Goal: Entertainment & Leisure: Browse casually

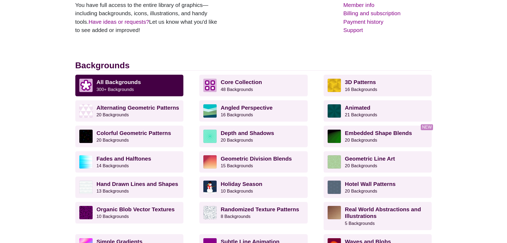
scroll to position [107, 0]
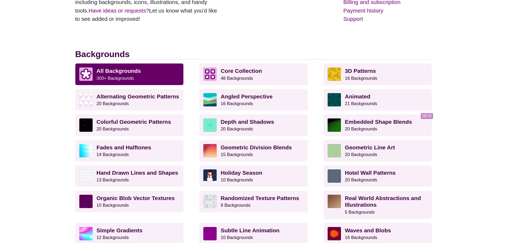
click at [129, 76] on small "300+ Backgrounds" at bounding box center [115, 78] width 37 height 5
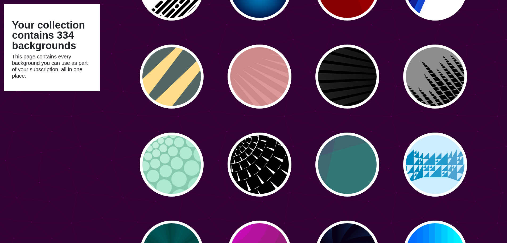
scroll to position [906, 0]
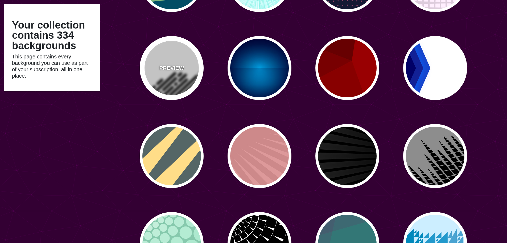
click at [182, 82] on div "PREVIEW" at bounding box center [172, 68] width 64 height 64
type input "#FFFFFF"
type input "#000000"
type input "0"
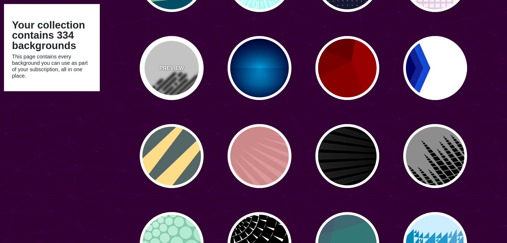
type input "500"
type input "25"
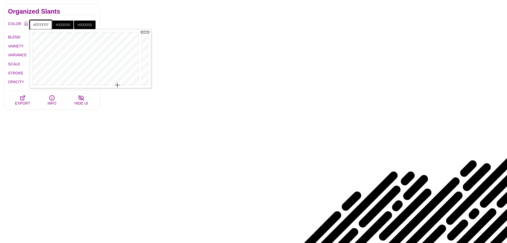
click at [47, 27] on input "#FFFFFF" at bounding box center [41, 24] width 22 height 9
click at [63, 23] on input "#000000" at bounding box center [63, 24] width 22 height 9
click at [70, 24] on input "#000000" at bounding box center [63, 24] width 22 height 9
drag, startPoint x: 70, startPoint y: 24, endPoint x: 49, endPoint y: 21, distance: 21.5
click at [49, 21] on div "#FFFFFF #000000 #000000 #444444 #555555 #666666 #777777 #888888 #999999" at bounding box center [63, 24] width 66 height 9
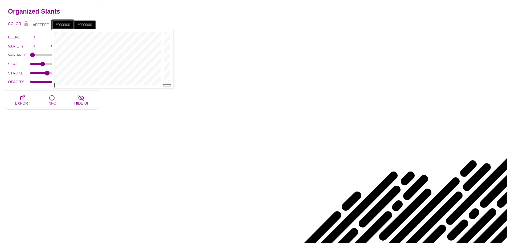
paste input "1D8A83"
type input "#1D8A83"
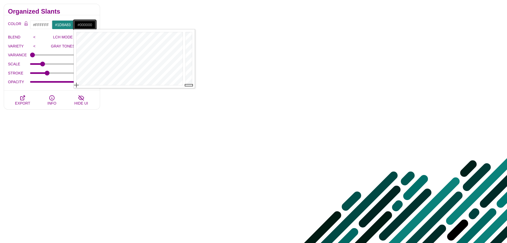
click at [85, 25] on input "#000000" at bounding box center [85, 24] width 22 height 9
type input "#777777"
drag, startPoint x: 189, startPoint y: 84, endPoint x: 193, endPoint y: 60, distance: 24.7
click at [193, 60] on div at bounding box center [189, 58] width 11 height 59
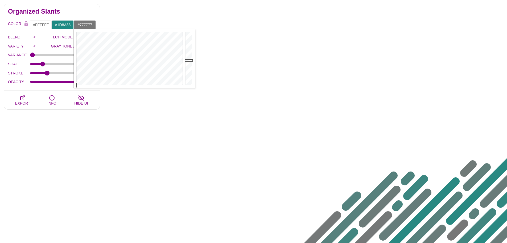
click at [95, 15] on div "COLOR #FFFFFF #1D8A83 #777777 #444444 #555555 #666666 #777777 #888888 #999999 B…" at bounding box center [52, 52] width 96 height 75
click at [91, 38] on input ">" at bounding box center [91, 37] width 9 height 8
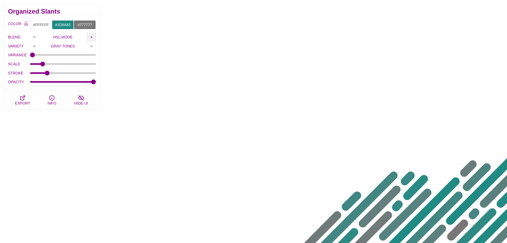
click at [91, 38] on input ">" at bounding box center [91, 37] width 9 height 8
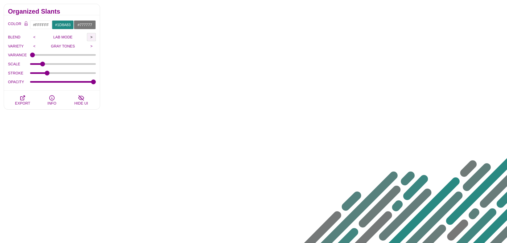
click at [91, 38] on input ">" at bounding box center [91, 37] width 9 height 8
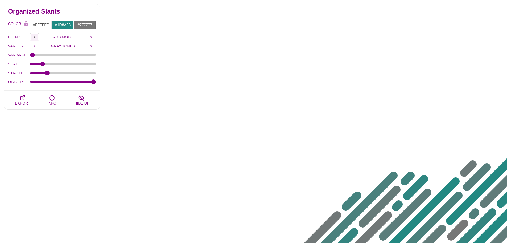
click at [33, 38] on input "<" at bounding box center [34, 37] width 9 height 8
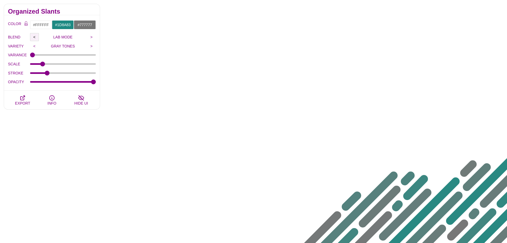
click at [33, 38] on input "<" at bounding box center [34, 37] width 9 height 8
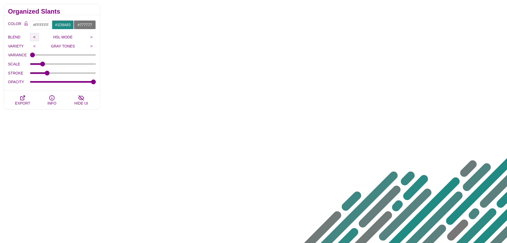
click at [33, 38] on input "<" at bounding box center [34, 37] width 9 height 8
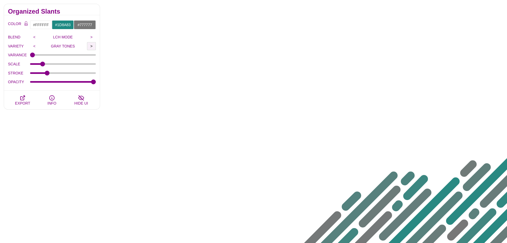
click at [91, 46] on input ">" at bounding box center [91, 46] width 9 height 8
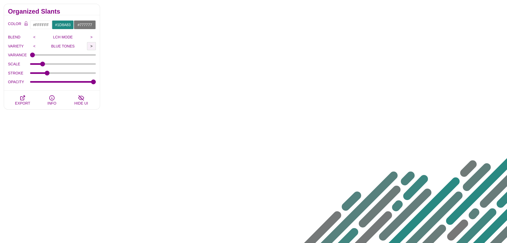
click at [91, 46] on input ">" at bounding box center [91, 46] width 9 height 8
type input "RED TONES"
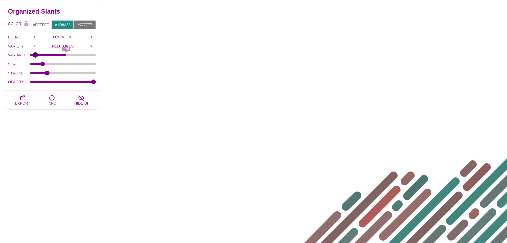
type input "0"
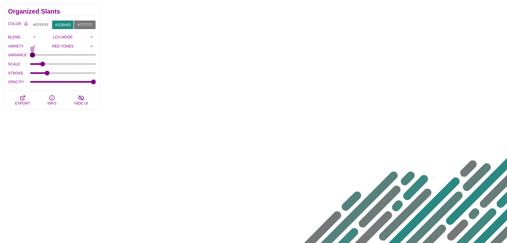
drag, startPoint x: 35, startPoint y: 55, endPoint x: 16, endPoint y: 54, distance: 18.7
click at [30, 54] on input "VARIANCE" at bounding box center [63, 55] width 66 height 2
click at [38, 46] on input "<" at bounding box center [34, 46] width 9 height 8
click at [89, 47] on input ">" at bounding box center [91, 46] width 9 height 8
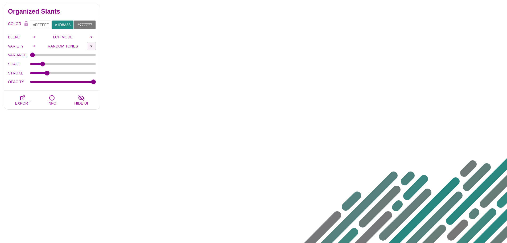
type input "GRAY TONES"
type input "0"
drag, startPoint x: 35, startPoint y: 55, endPoint x: 26, endPoint y: 53, distance: 9.0
click at [30, 54] on input "VARIANCE" at bounding box center [63, 55] width 66 height 2
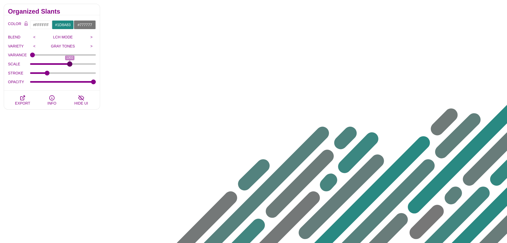
drag, startPoint x: 44, startPoint y: 62, endPoint x: 70, endPoint y: 63, distance: 25.6
type input "1302"
click at [70, 63] on input "SCALE" at bounding box center [63, 64] width 66 height 2
click at [48, 73] on input "STROKE" at bounding box center [63, 73] width 66 height 2
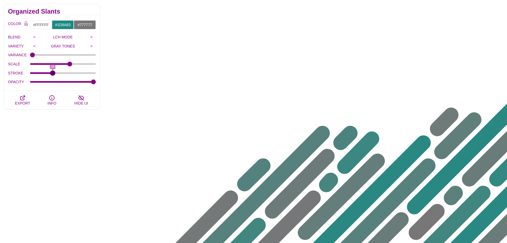
drag, startPoint x: 48, startPoint y: 73, endPoint x: 53, endPoint y: 74, distance: 4.4
type input "34"
click at [53, 74] on input "STROKE" at bounding box center [63, 73] width 66 height 2
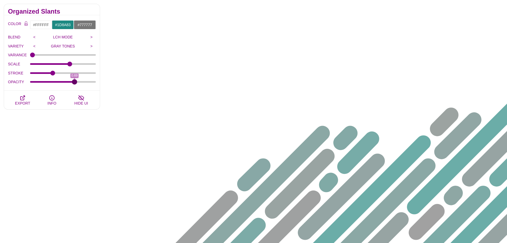
drag, startPoint x: 83, startPoint y: 82, endPoint x: 75, endPoint y: 83, distance: 8.6
click at [75, 83] on input "OPACITY" at bounding box center [63, 82] width 66 height 2
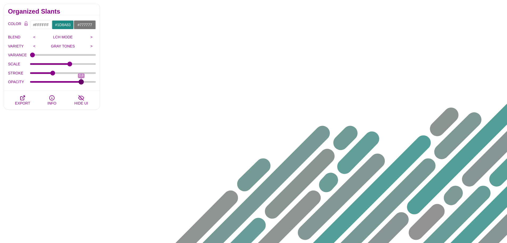
drag, startPoint x: 74, startPoint y: 83, endPoint x: 81, endPoint y: 84, distance: 6.7
type input "0.8"
click at [81, 83] on input "OPACITY" at bounding box center [63, 82] width 66 height 2
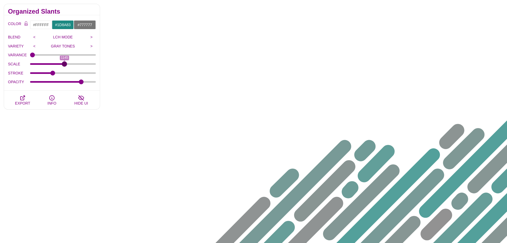
drag, startPoint x: 71, startPoint y: 64, endPoint x: 64, endPoint y: 67, distance: 6.7
type input "1145"
click at [64, 65] on input "SCALE" at bounding box center [63, 64] width 66 height 2
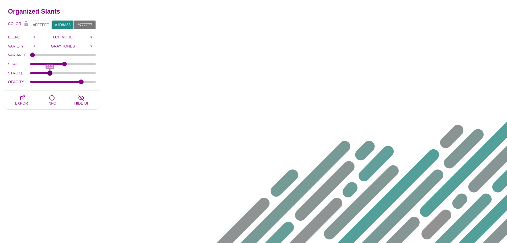
drag, startPoint x: 54, startPoint y: 73, endPoint x: 50, endPoint y: 73, distance: 4.0
type input "29.3"
click at [50, 73] on input "STROKE" at bounding box center [63, 73] width 66 height 2
click at [93, 38] on input ">" at bounding box center [91, 37] width 9 height 8
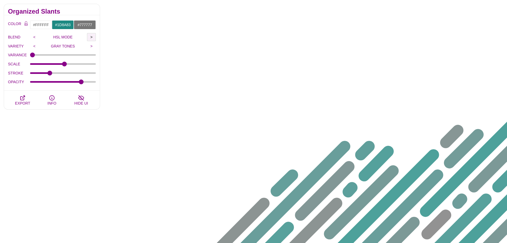
click at [93, 38] on input ">" at bounding box center [91, 37] width 9 height 8
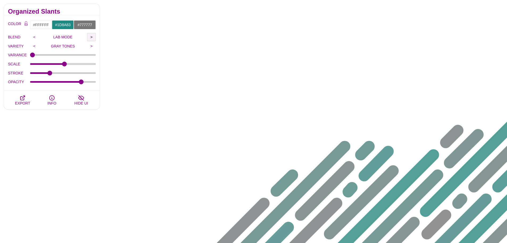
click at [93, 38] on input ">" at bounding box center [91, 37] width 9 height 8
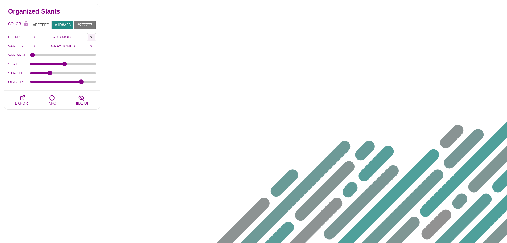
click at [93, 38] on input ">" at bounding box center [91, 37] width 9 height 8
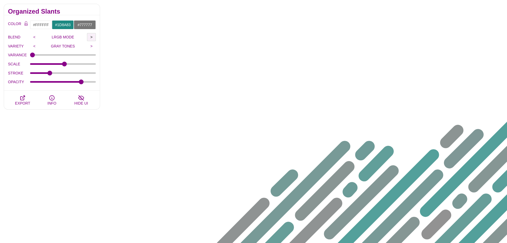
click at [93, 38] on input ">" at bounding box center [91, 37] width 9 height 8
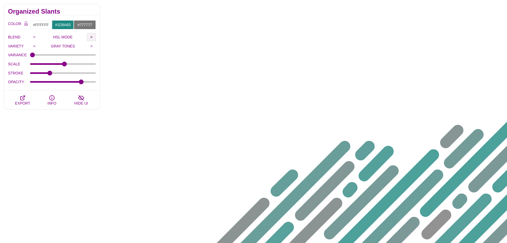
click at [93, 38] on input ">" at bounding box center [91, 37] width 9 height 8
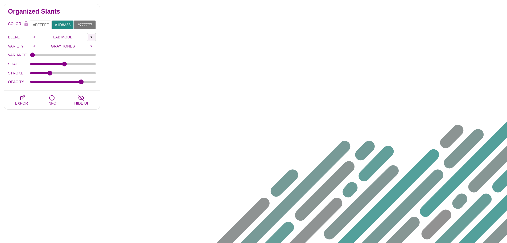
click at [93, 38] on input ">" at bounding box center [91, 37] width 9 height 8
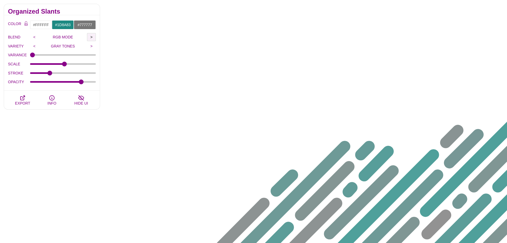
click at [93, 38] on input ">" at bounding box center [91, 37] width 9 height 8
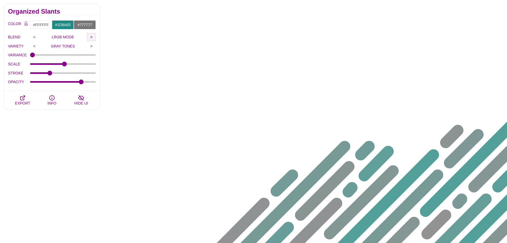
click at [93, 37] on input ">" at bounding box center [91, 37] width 9 height 8
click at [89, 24] on input "#777777" at bounding box center [85, 24] width 22 height 9
drag, startPoint x: 190, startPoint y: 60, endPoint x: 194, endPoint y: 42, distance: 17.8
click at [194, 42] on div at bounding box center [189, 58] width 11 height 59
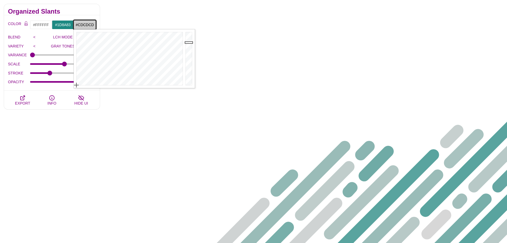
click at [89, 28] on input "#CDCDCD" at bounding box center [85, 24] width 22 height 9
drag, startPoint x: 95, startPoint y: 24, endPoint x: 65, endPoint y: 24, distance: 29.3
click at [65, 26] on div "#FFFFFF #1D8A83 #CDCDCD #444444 #555555 #666666 #777777 #888888 #999999" at bounding box center [63, 24] width 66 height 9
click at [91, 26] on input "#CDCDCD" at bounding box center [85, 24] width 22 height 9
drag, startPoint x: 93, startPoint y: 25, endPoint x: 71, endPoint y: 25, distance: 22.4
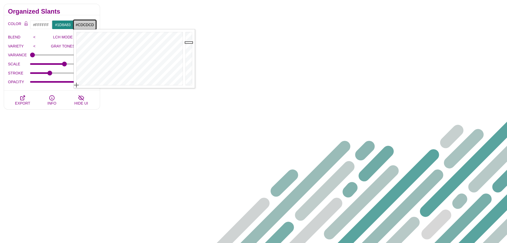
click at [71, 25] on div "#FFFFFF #1D8A83 #CDCDCD #444444 #555555 #666666 #777777 #888888 #999999" at bounding box center [63, 24] width 66 height 9
paste input "AC3B65"
type input "#AC3B65"
click at [94, 16] on div "COLOR #FFFFFF #1D8A83 #AC3B65 #444444 #555555 #666666 #777777 #888888 #999999 B…" at bounding box center [52, 52] width 96 height 75
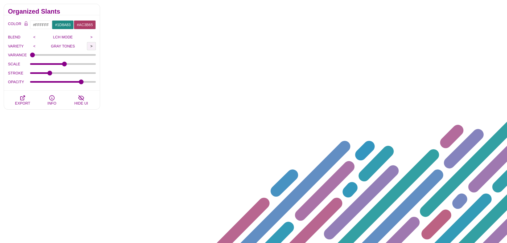
click at [93, 45] on input ">" at bounding box center [91, 46] width 9 height 8
click at [93, 46] on input ">" at bounding box center [91, 46] width 9 height 8
click at [97, 52] on div "COLOR #FFFFFF #1D8A83 #AC3B65 #444444 #555555 #666666 #777777 #888888 #999999 B…" at bounding box center [52, 52] width 96 height 75
click at [92, 47] on input ">" at bounding box center [91, 46] width 9 height 8
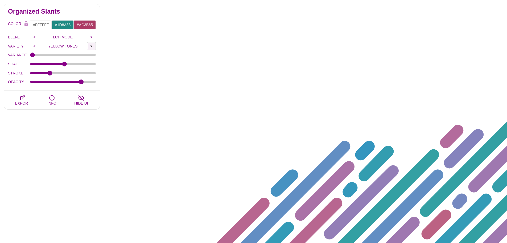
type input "GREEN TONES"
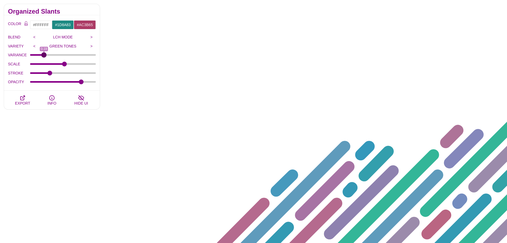
click at [44, 55] on input "VARIANCE" at bounding box center [63, 55] width 66 height 2
click at [61, 56] on input "VARIANCE" at bounding box center [63, 55] width 66 height 2
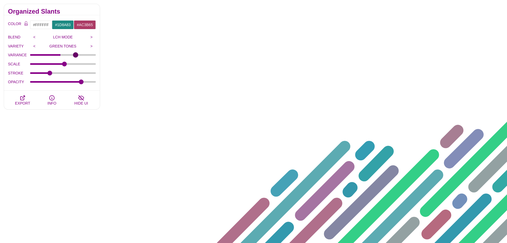
type input "0.71"
click at [76, 54] on input "VARIANCE" at bounding box center [63, 55] width 66 height 2
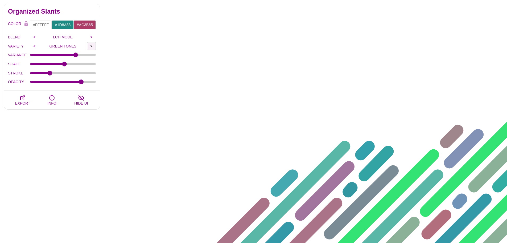
click at [93, 47] on input ">" at bounding box center [91, 46] width 9 height 8
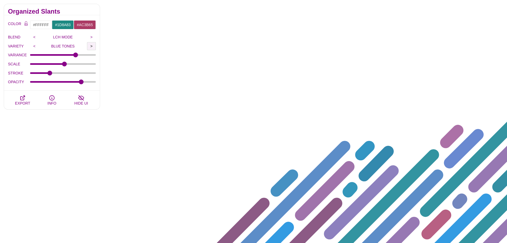
click at [93, 47] on input ">" at bounding box center [91, 46] width 9 height 8
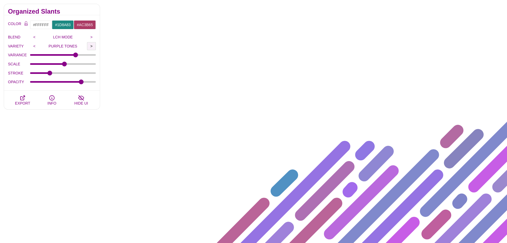
click at [93, 47] on input ">" at bounding box center [91, 46] width 9 height 8
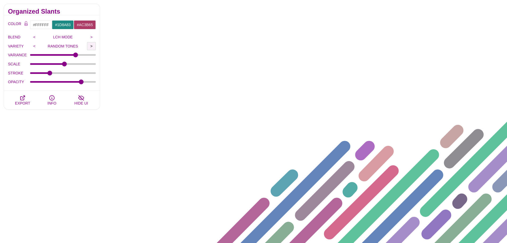
click at [93, 47] on input ">" at bounding box center [91, 46] width 9 height 8
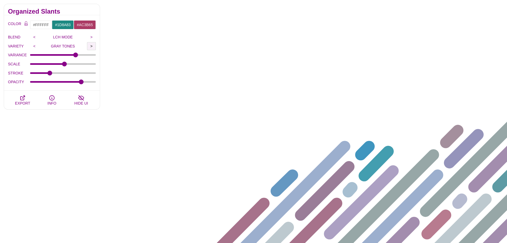
click at [93, 47] on input ">" at bounding box center [91, 46] width 9 height 8
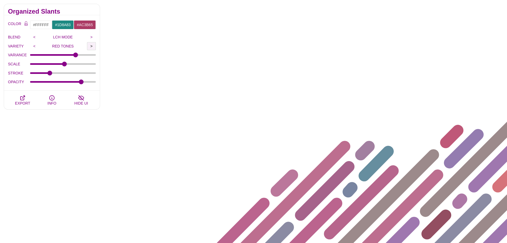
click at [93, 47] on input ">" at bounding box center [91, 46] width 9 height 8
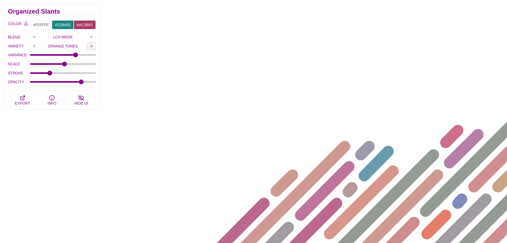
click at [93, 47] on input ">" at bounding box center [91, 46] width 9 height 8
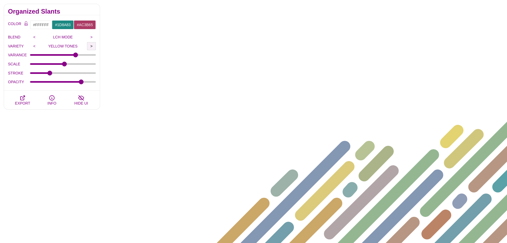
click at [93, 47] on input ">" at bounding box center [91, 46] width 9 height 8
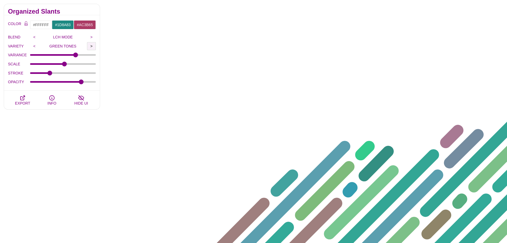
click at [93, 47] on input ">" at bounding box center [91, 46] width 9 height 8
type input "BLUE TONES"
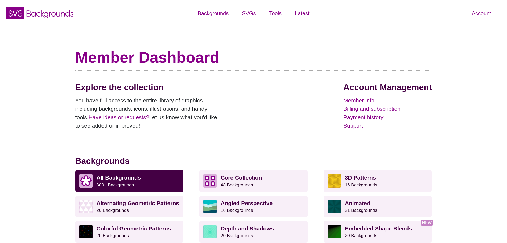
scroll to position [107, 0]
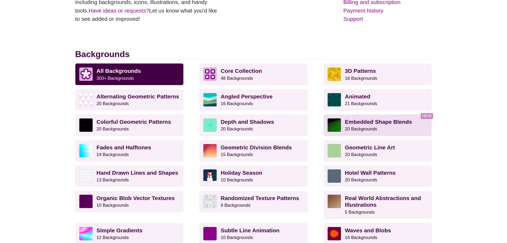
click at [384, 127] on p "Embedded Shape Blends 20 Backgrounds" at bounding box center [386, 124] width 83 height 13
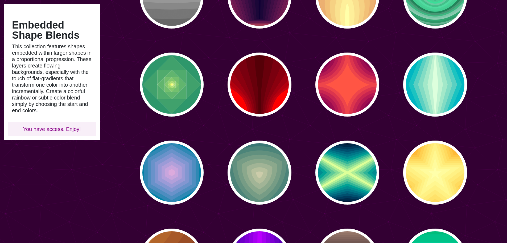
scroll to position [186, 0]
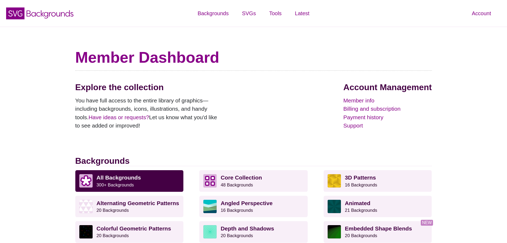
scroll to position [107, 0]
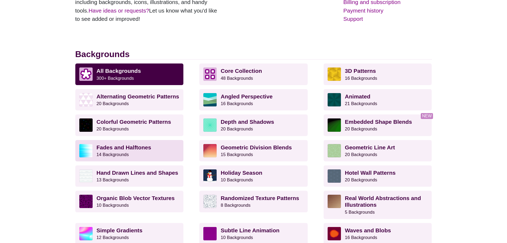
click at [131, 146] on strong "Fades and Halftones" at bounding box center [124, 147] width 55 height 6
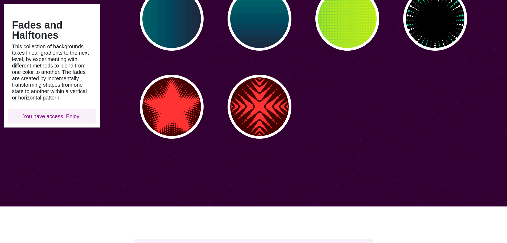
scroll to position [266, 0]
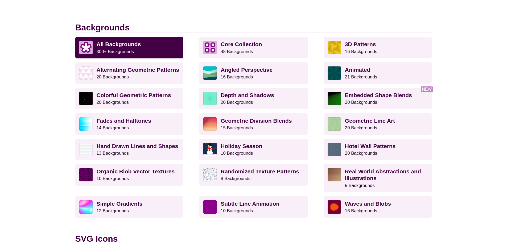
scroll to position [160, 0]
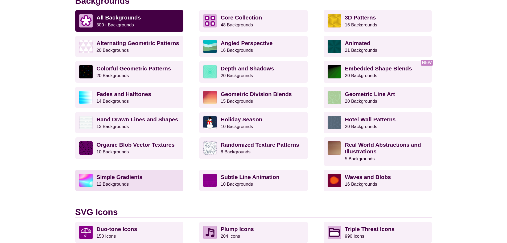
click at [156, 182] on p "Simple Gradients 12 Backgrounds" at bounding box center [138, 179] width 83 height 13
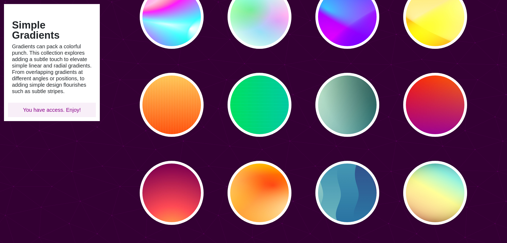
scroll to position [27, 0]
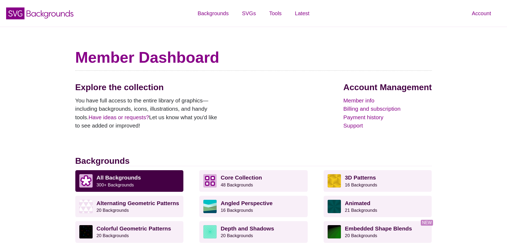
scroll to position [160, 0]
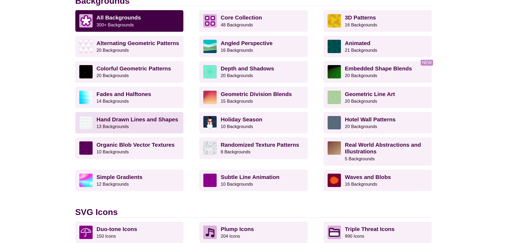
click at [157, 123] on p "Hand Drawn Lines and Shapes 13 Backgrounds" at bounding box center [138, 122] width 83 height 13
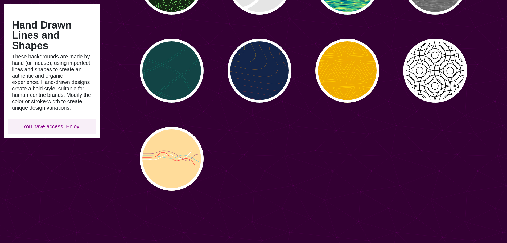
scroll to position [213, 0]
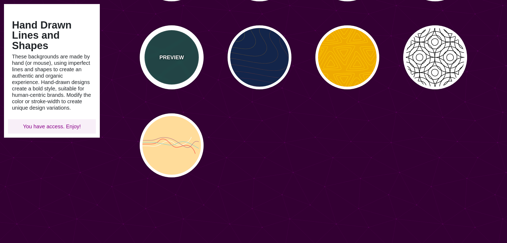
click at [180, 79] on div "PREVIEW" at bounding box center [172, 57] width 64 height 64
type input "#114444"
type input "#117766"
type input "2"
type input "0.5"
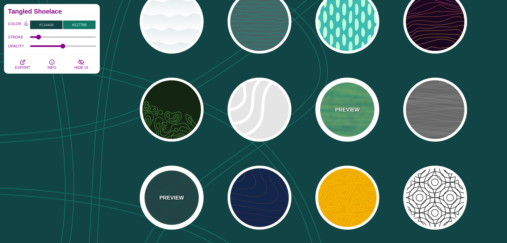
scroll to position [0, 0]
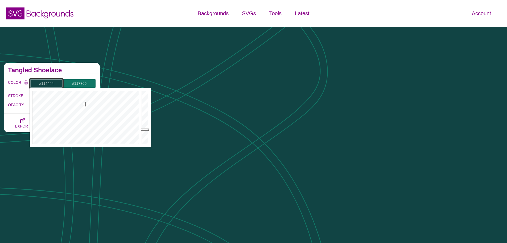
click at [53, 85] on input "#114444" at bounding box center [46, 83] width 33 height 9
click at [56, 83] on input "#114444" at bounding box center [46, 83] width 33 height 9
drag, startPoint x: 56, startPoint y: 83, endPoint x: 23, endPoint y: 80, distance: 33.2
click at [23, 80] on div "COLOR #114444 #117766 #000000 #444444 #555555 #666666 #777777 #888888 #999999" at bounding box center [52, 83] width 88 height 9
paste input "AC3B65"
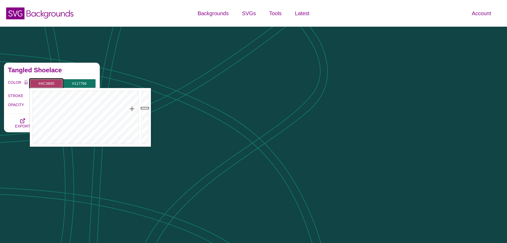
type input "#AC3B65"
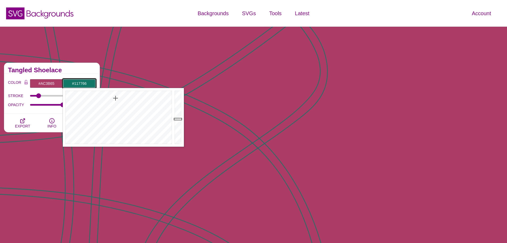
click at [89, 82] on input "#117766" at bounding box center [79, 83] width 33 height 9
drag, startPoint x: 87, startPoint y: 82, endPoint x: 67, endPoint y: 80, distance: 19.6
click at [67, 80] on input "#117766" at bounding box center [79, 83] width 33 height 9
paste input "AC3B65"
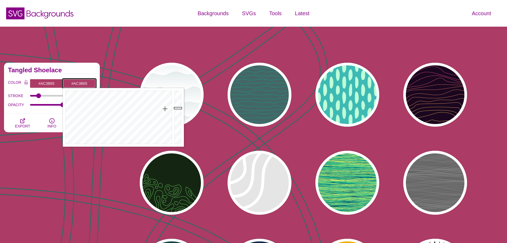
type input "#AC3B65"
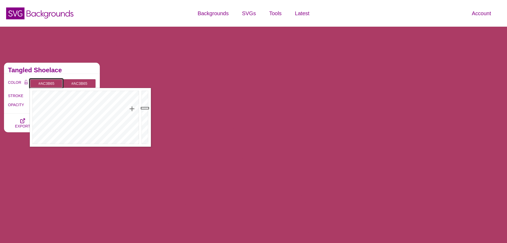
click at [53, 86] on input "#AC3B65" at bounding box center [46, 83] width 33 height 9
drag, startPoint x: 57, startPoint y: 83, endPoint x: 21, endPoint y: 81, distance: 36.3
click at [21, 81] on div "COLOR #AC3B65 #AC3B65 #000000 #444444 #555555 #666666 #777777 #888888 #999999" at bounding box center [52, 83] width 88 height 9
paste input "00928B"
click at [76, 73] on div "Tangled Shoelace" at bounding box center [52, 68] width 96 height 11
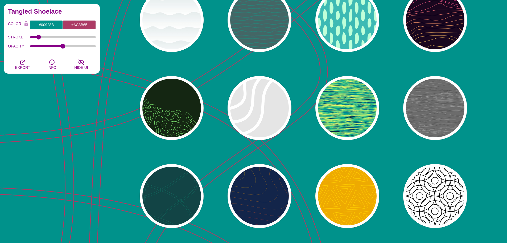
scroll to position [80, 0]
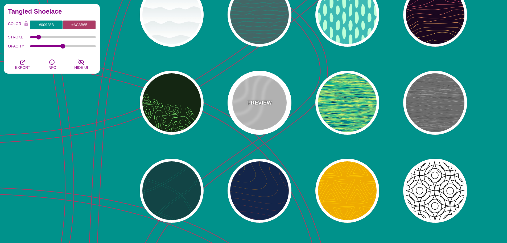
click at [265, 107] on div "PREVIEW" at bounding box center [260, 103] width 64 height 64
type input "#DDDDDD"
type input "#FFFFFF"
type input "35"
type input "1"
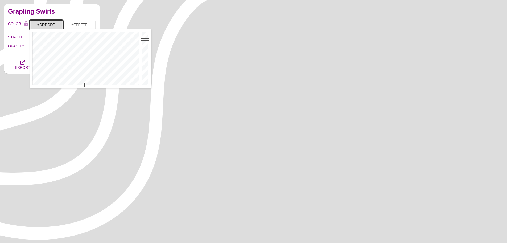
click at [60, 25] on input "#DDDDDD" at bounding box center [46, 24] width 33 height 9
drag, startPoint x: 57, startPoint y: 25, endPoint x: 20, endPoint y: 23, distance: 37.6
click at [20, 23] on div "COLOR #DDDDDD #FFFFFF #000000 #444444 #555555 #666666 #777777 #888888 #999999" at bounding box center [52, 24] width 88 height 9
paste input "00928B"
type input "#00928B"
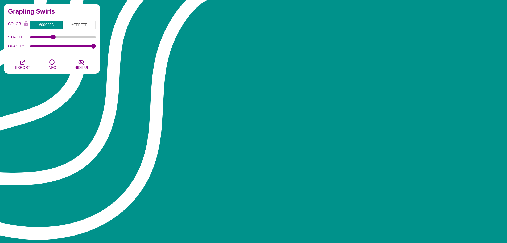
click at [91, 14] on div "Grapling Swirls" at bounding box center [52, 9] width 96 height 11
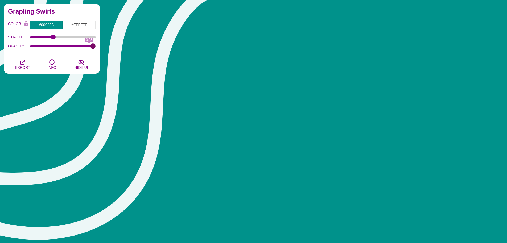
type input "1"
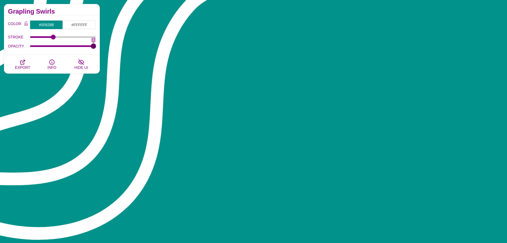
drag, startPoint x: 91, startPoint y: 45, endPoint x: 95, endPoint y: 53, distance: 8.5
click at [95, 47] on input "OPACITY" at bounding box center [63, 46] width 66 height 2
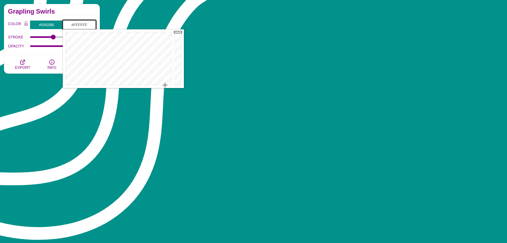
click at [81, 22] on input "#FFFFFF" at bounding box center [79, 24] width 33 height 9
click at [75, 17] on div "COLOR #00928B #FFFFFF #000000 #444444 #555555 #666666 #777777 #888888 #999999 B…" at bounding box center [52, 35] width 96 height 40
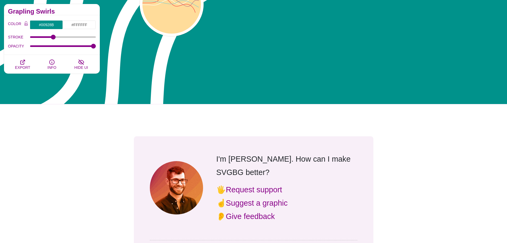
scroll to position [399, 0]
